Goal: Transaction & Acquisition: Purchase product/service

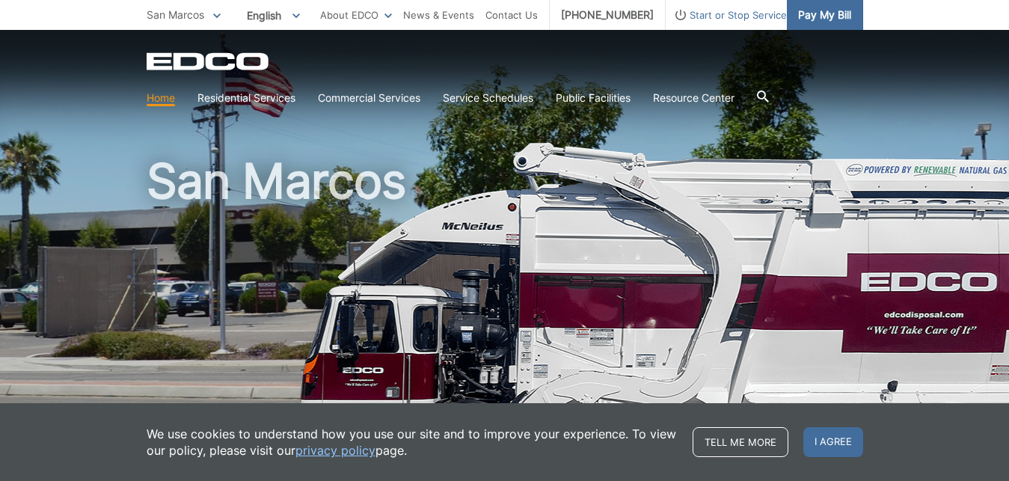
click at [824, 13] on span "Pay My Bill" at bounding box center [824, 15] width 53 height 16
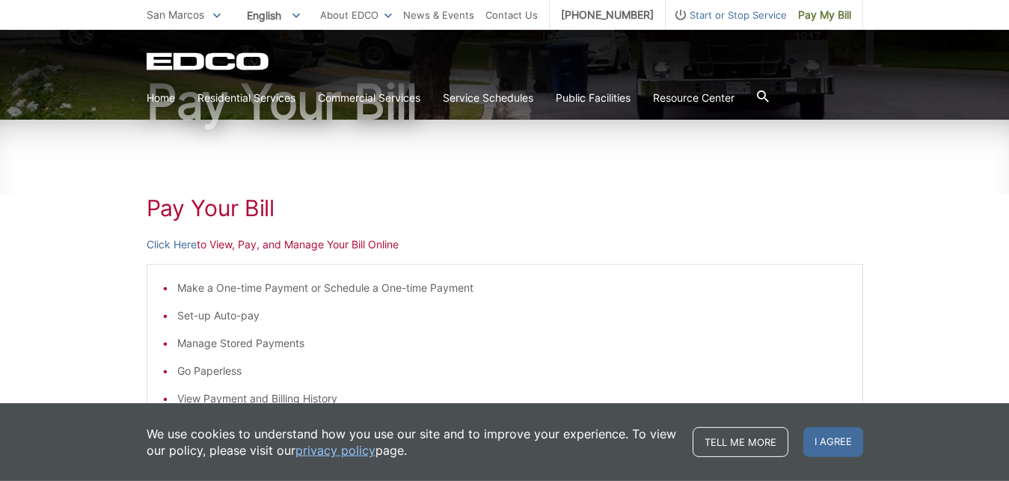
scroll to position [153, 0]
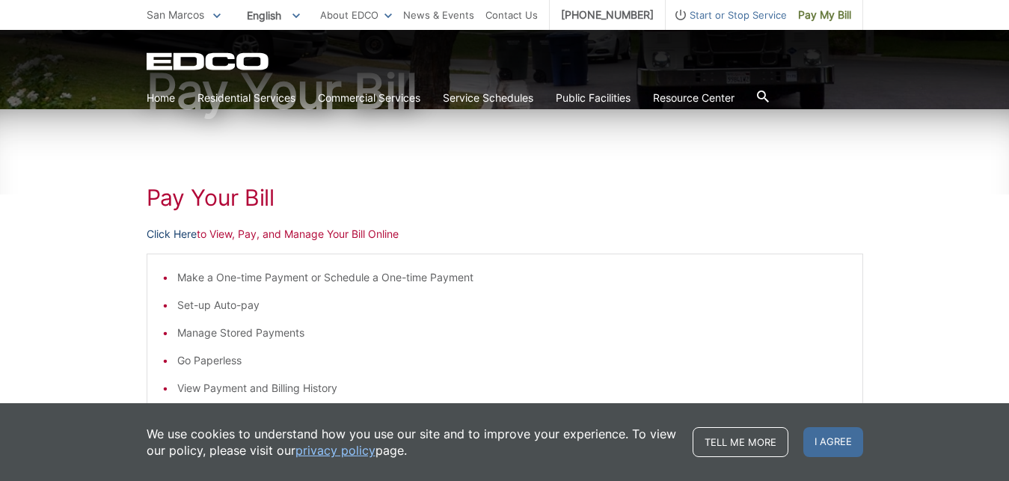
click at [158, 235] on link "Click Here" at bounding box center [172, 234] width 50 height 16
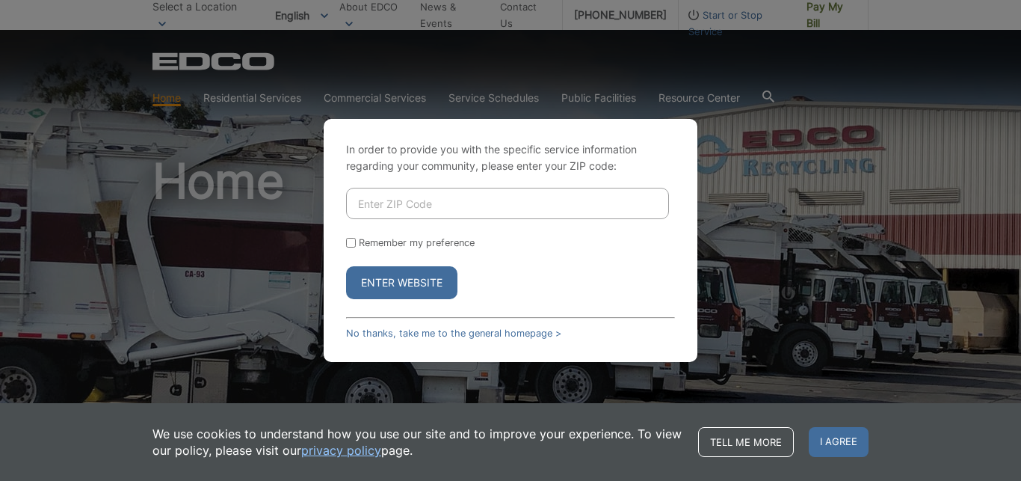
click at [499, 194] on input "Enter ZIP Code" at bounding box center [507, 203] width 323 height 31
type input "92084"
click at [383, 238] on label "Remember my preference" at bounding box center [417, 242] width 116 height 11
click at [356, 238] on input "Remember my preference" at bounding box center [351, 243] width 10 height 10
checkbox input "true"
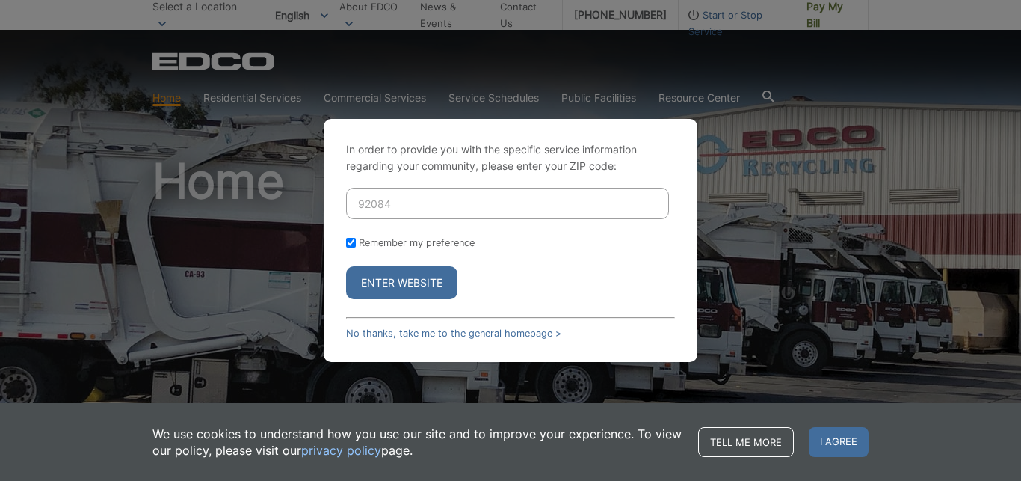
checkbox input "true"
click at [402, 280] on button "Enter Website" at bounding box center [401, 282] width 111 height 33
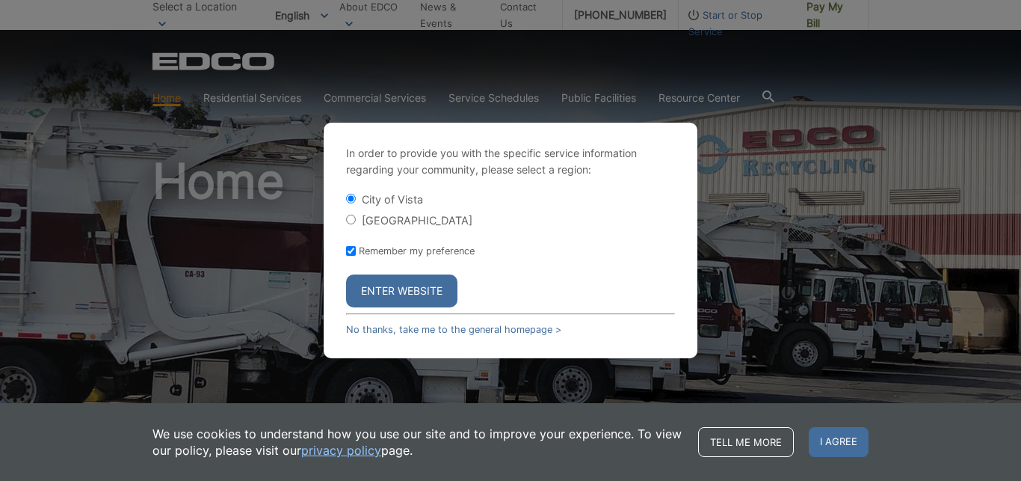
click at [387, 290] on button "Enter Website" at bounding box center [401, 290] width 111 height 33
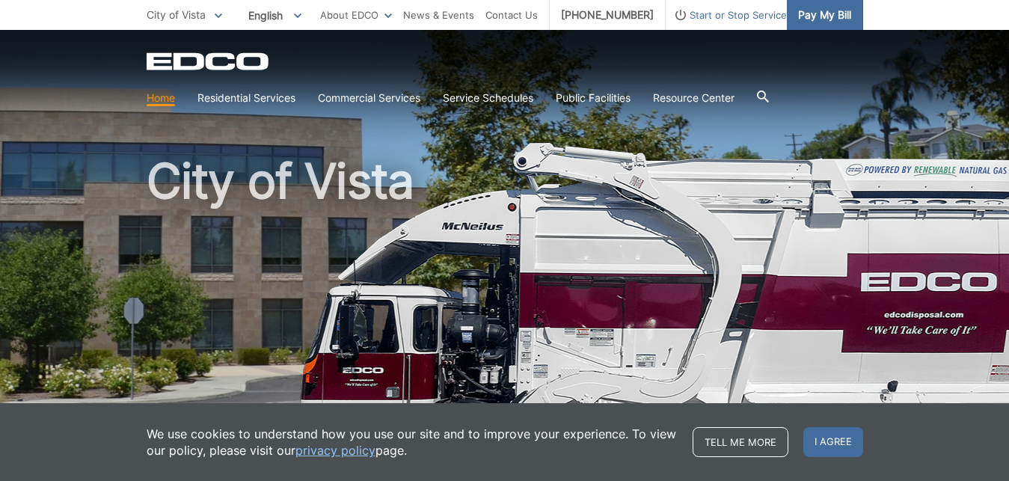
click at [825, 14] on span "Pay My Bill" at bounding box center [824, 15] width 53 height 16
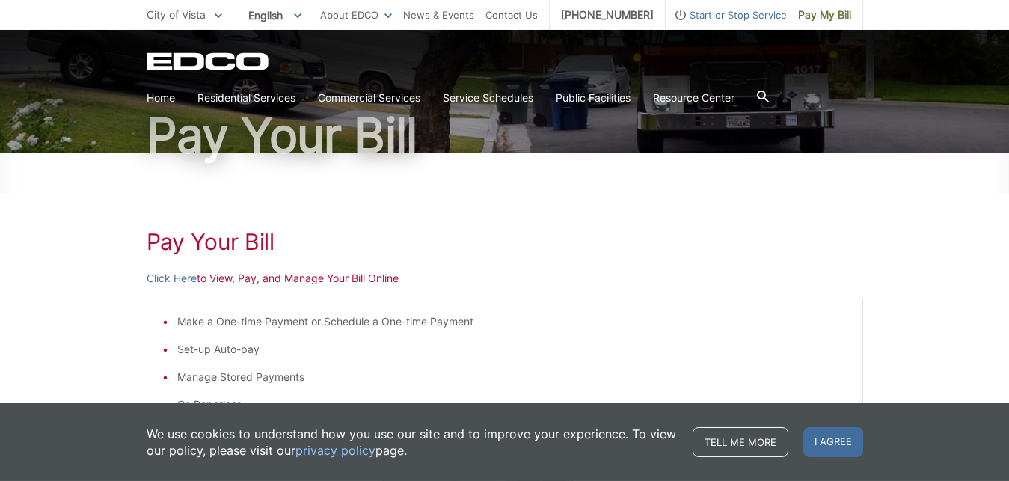
scroll to position [153, 0]
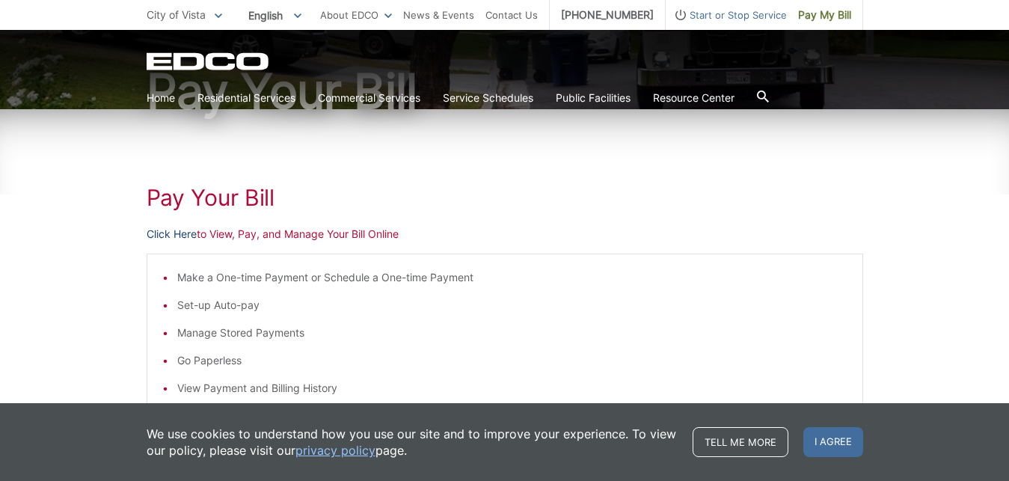
click at [173, 236] on link "Click Here" at bounding box center [172, 234] width 50 height 16
